Goal: Find specific page/section: Find specific page/section

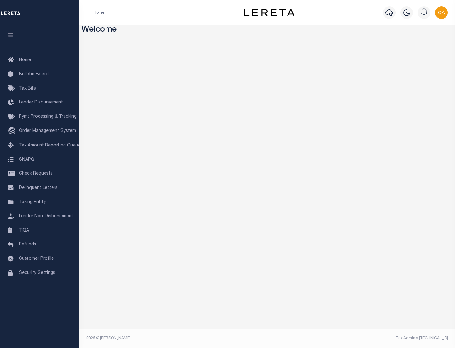
click at [40, 230] on link "TIQA" at bounding box center [39, 230] width 79 height 14
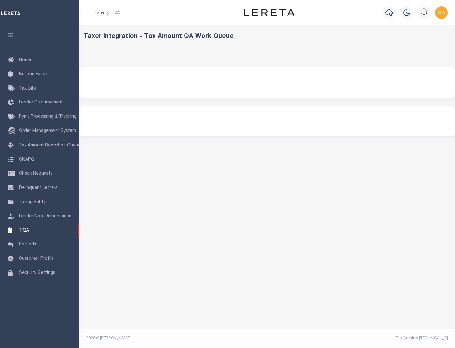
select select "200"
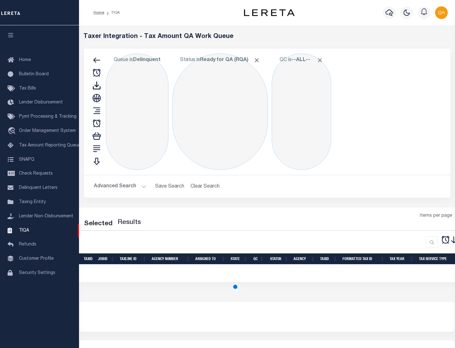
select select "200"
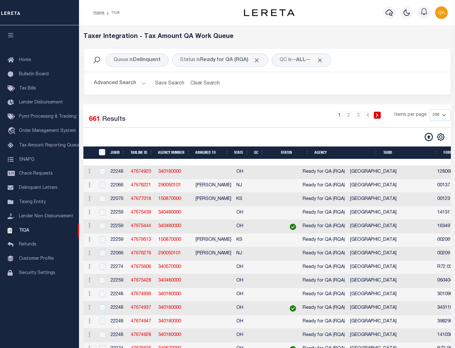
click at [259, 60] on span "Click to Remove" at bounding box center [256, 60] width 7 height 7
